Goal: Find specific page/section: Find specific page/section

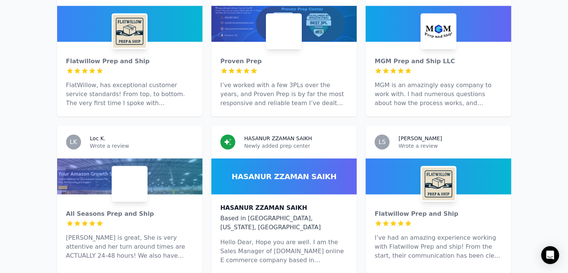
scroll to position [2054, 0]
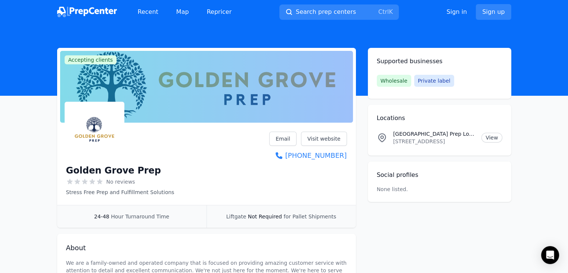
click at [401, 142] on p "6363 N Orange Blossom Trail, Orlando, FL, 32810, US" at bounding box center [434, 140] width 83 height 7
copy p "6363"
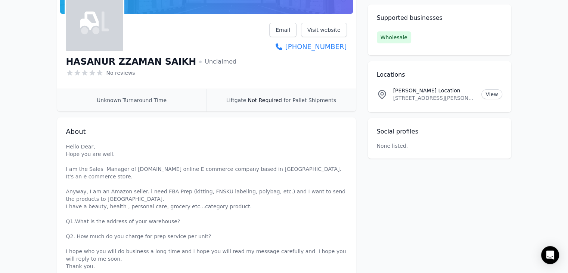
scroll to position [209, 0]
